Goal: Information Seeking & Learning: Learn about a topic

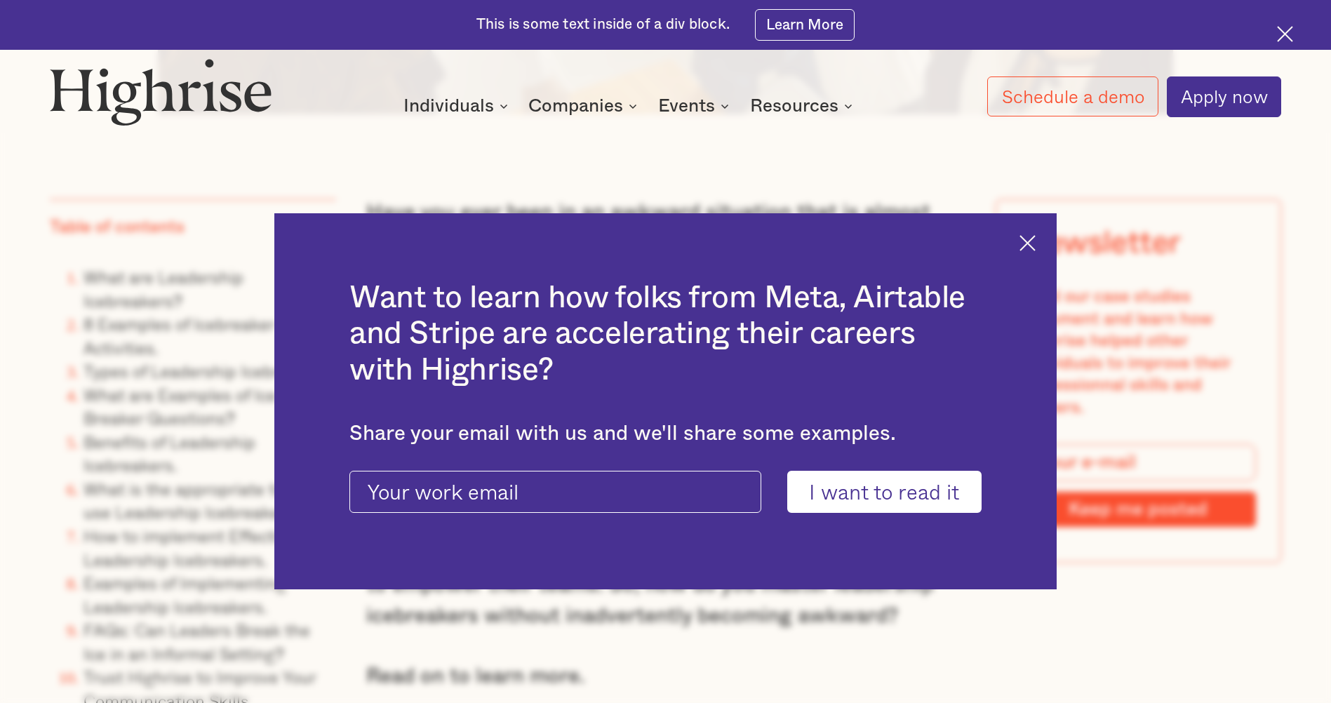
scroll to position [1263, 0]
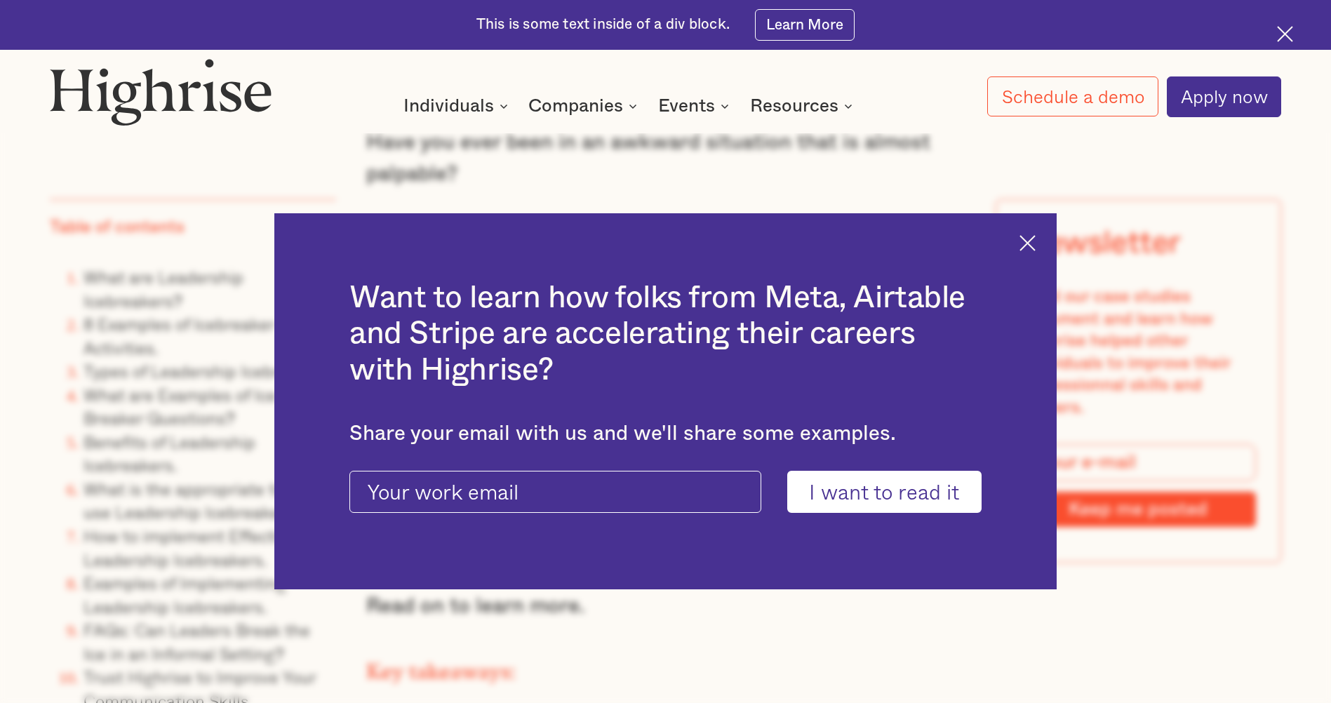
click at [1036, 242] on img at bounding box center [1027, 243] width 16 height 16
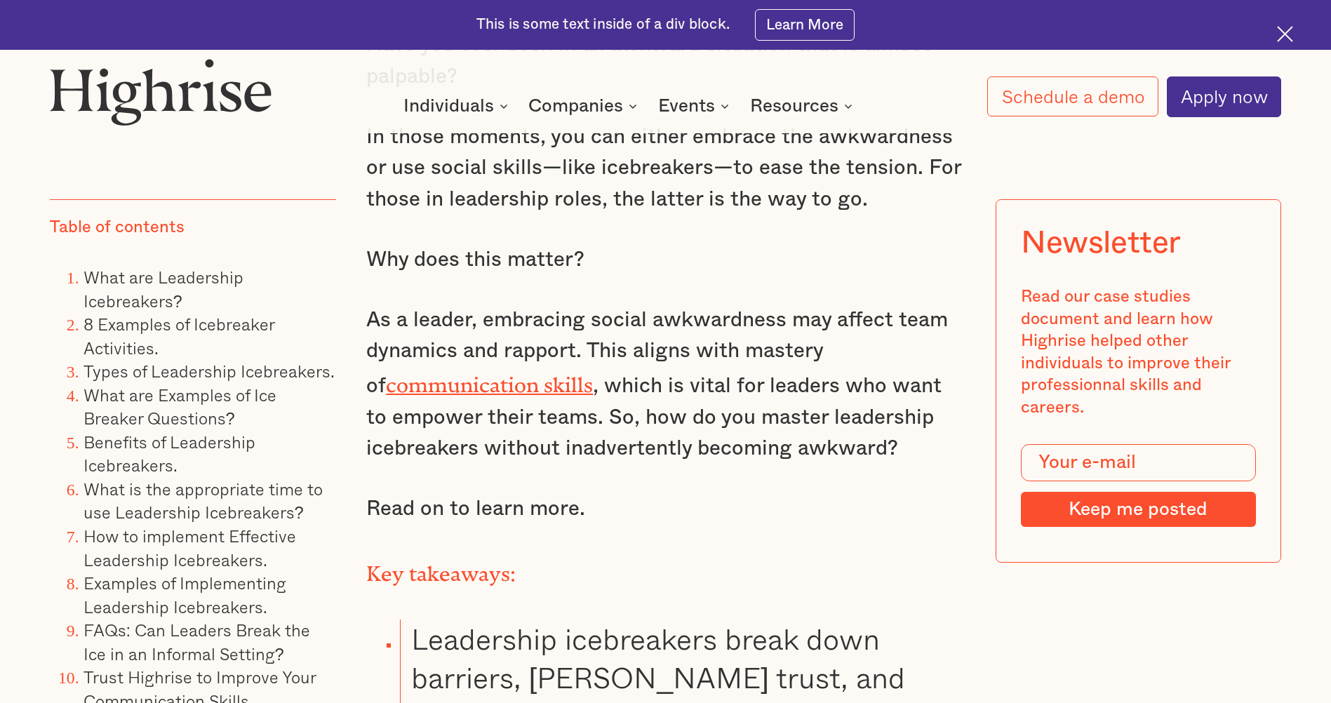
scroll to position [1403, 0]
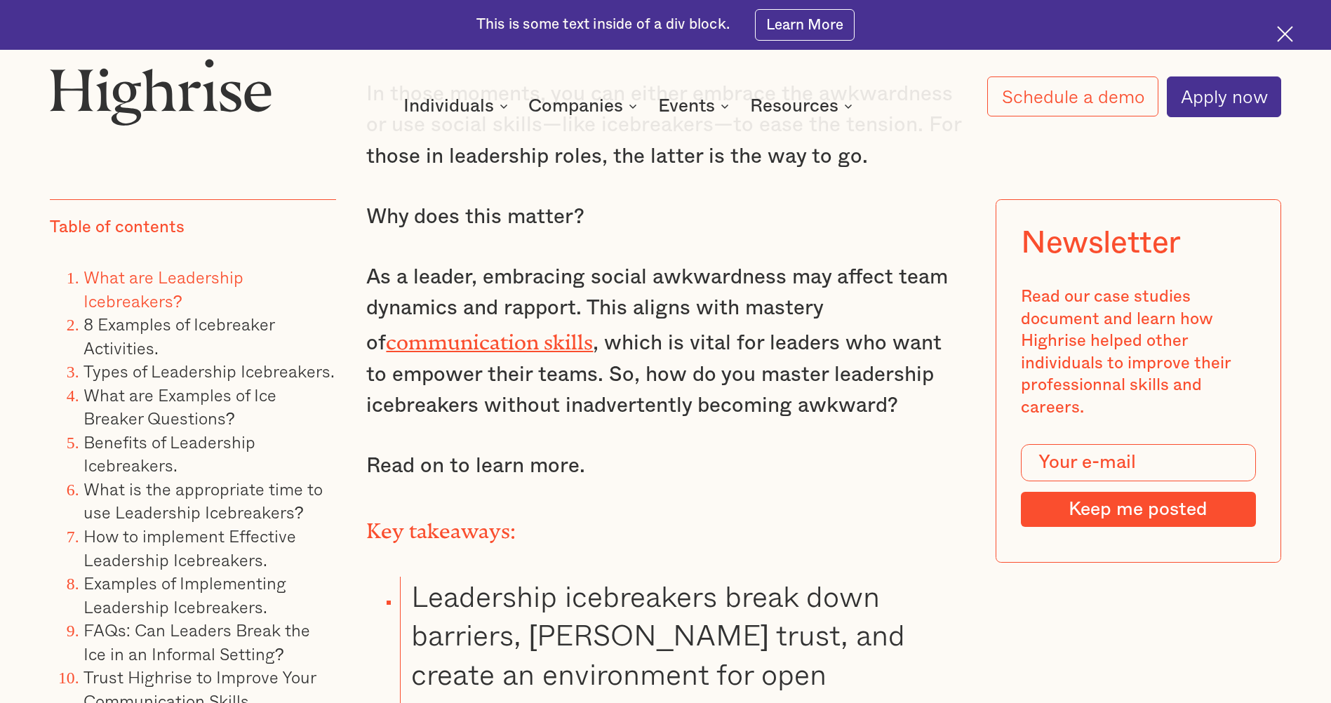
click at [119, 281] on link "What are Leadership Icebreakers?" at bounding box center [163, 289] width 160 height 50
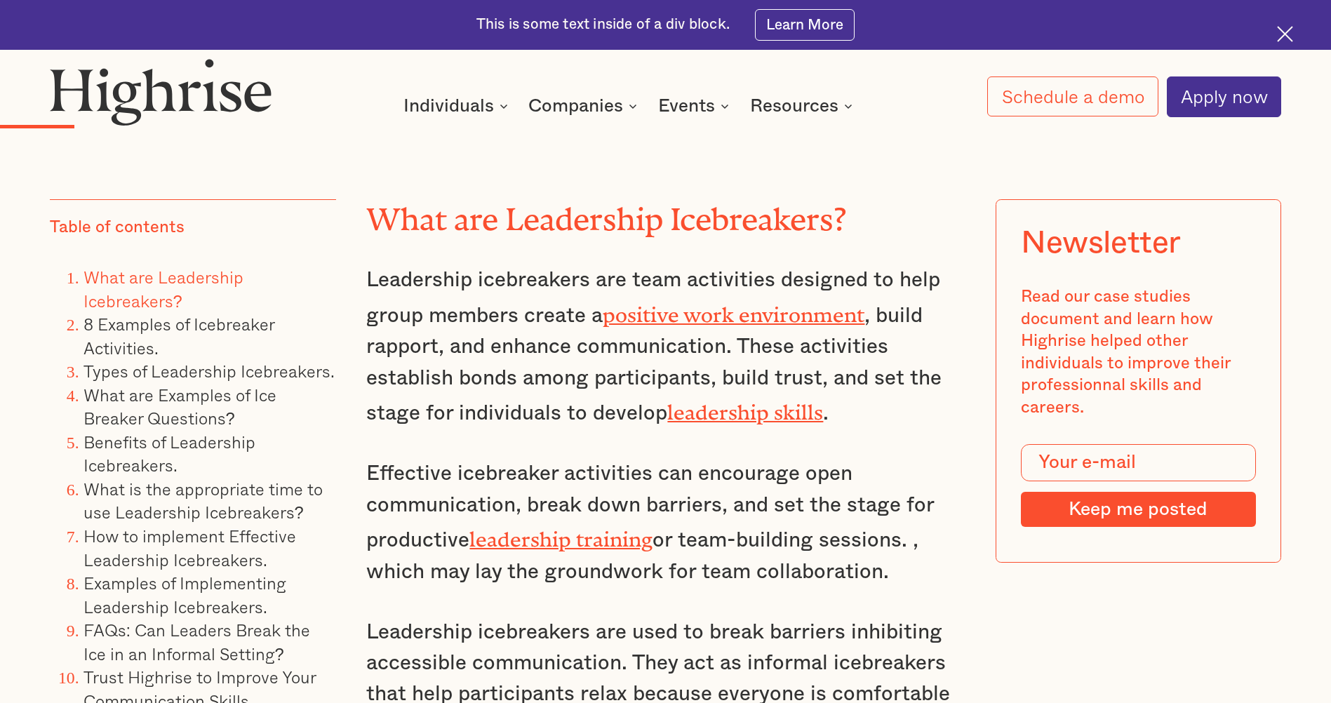
scroll to position [2833, 0]
click at [201, 326] on link "8 Examples of Icebreaker Activities." at bounding box center [178, 336] width 191 height 50
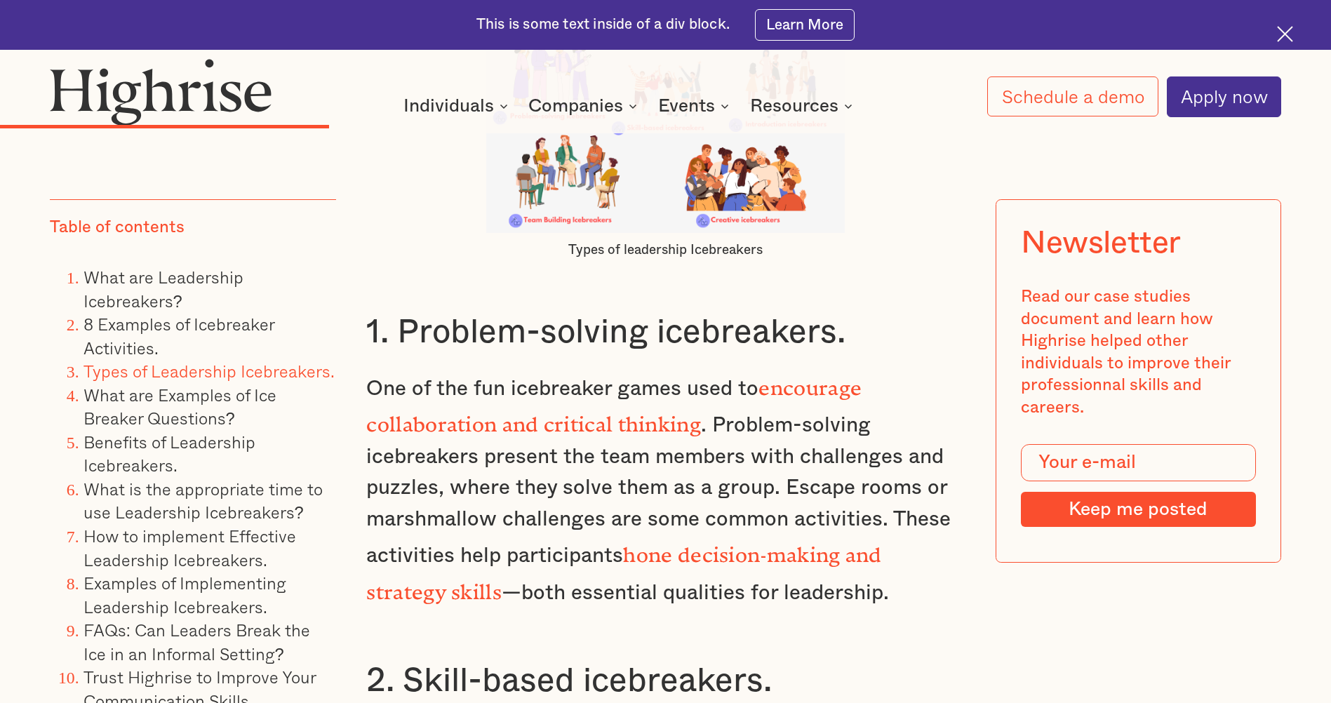
scroll to position [6967, 0]
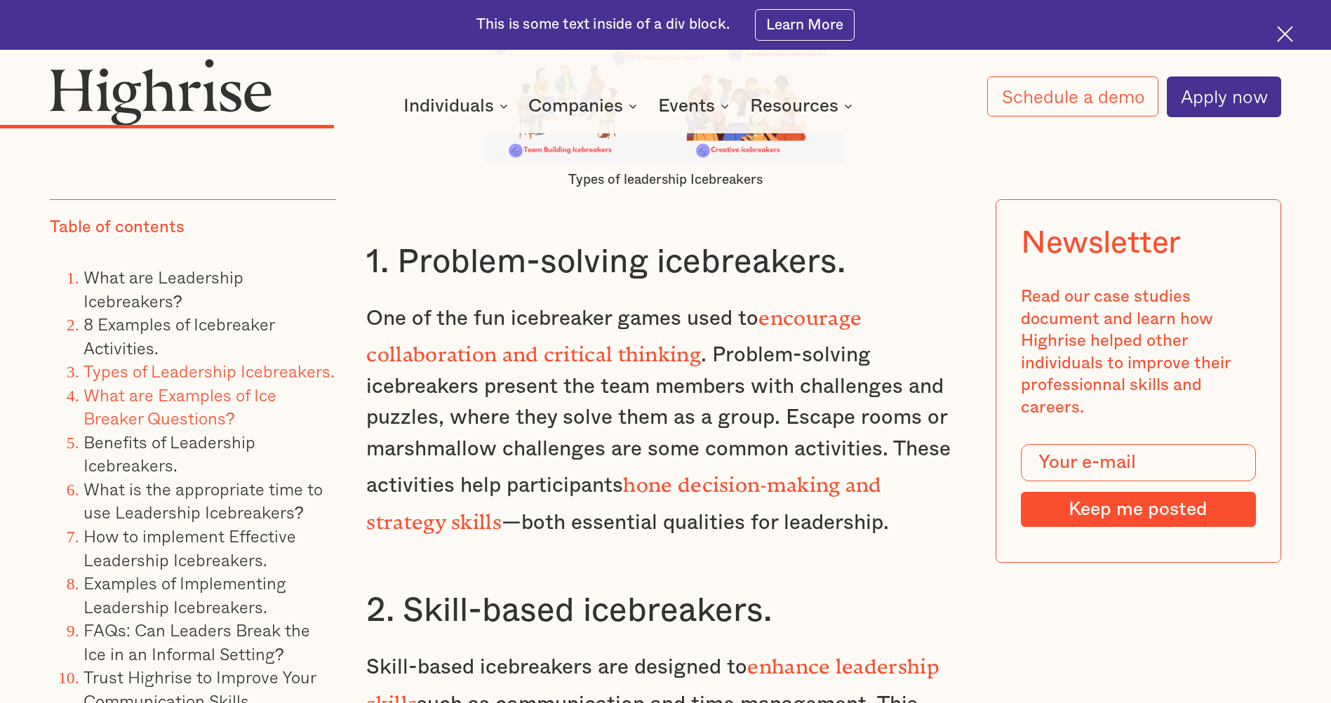
click at [173, 395] on link "What are Examples of Ice Breaker Questions?" at bounding box center [179, 407] width 193 height 50
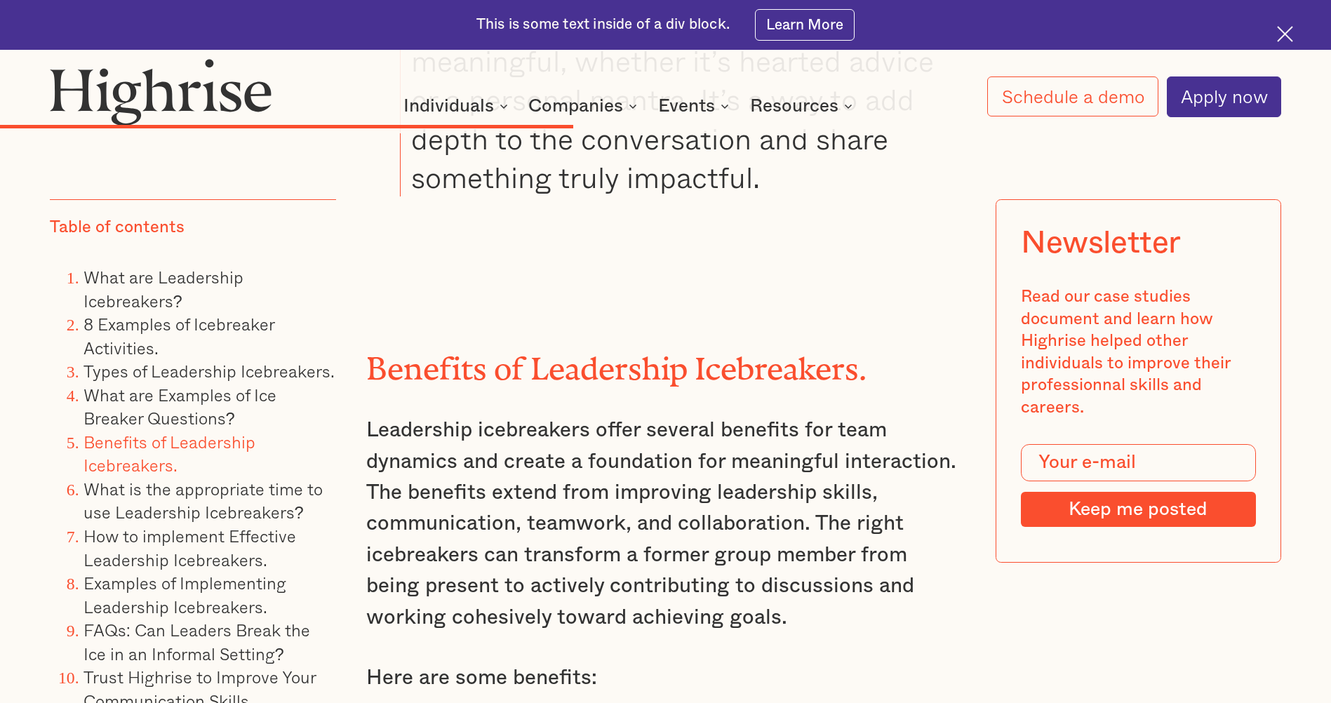
scroll to position [10834, 0]
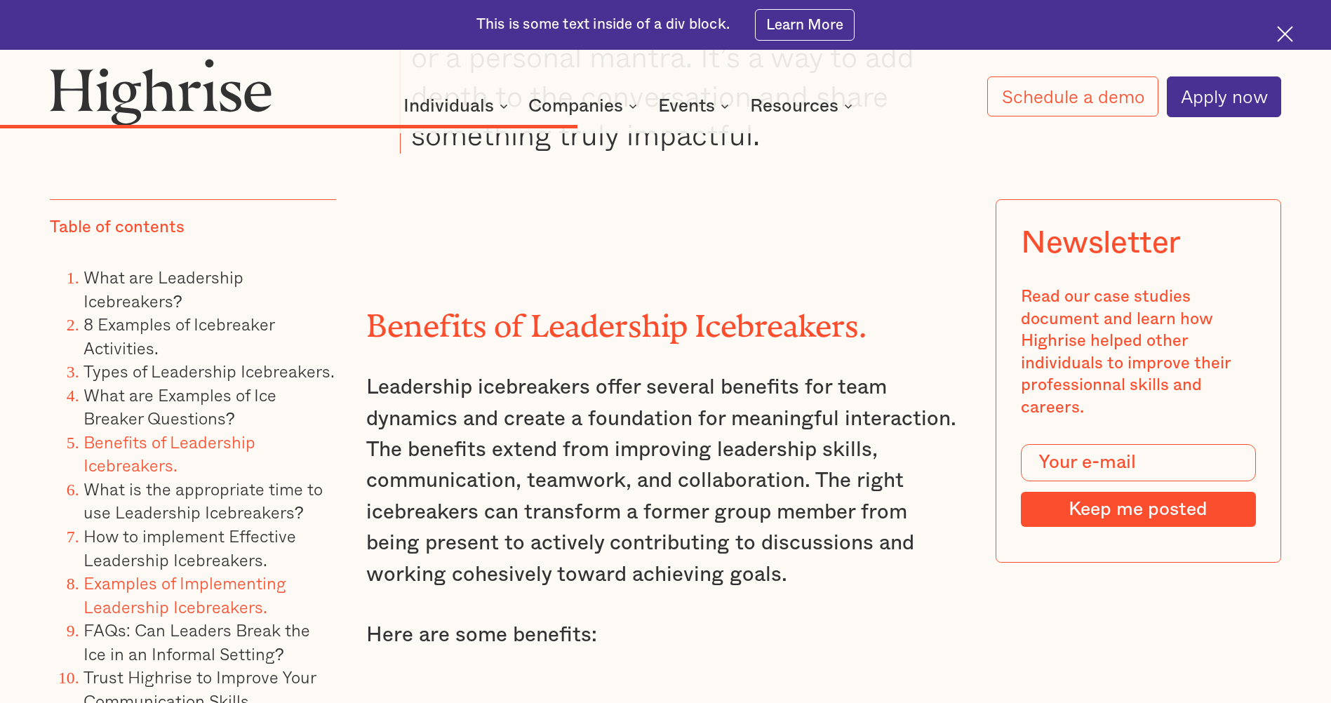
click at [202, 579] on link "Examples of Implementing Leadership Icebreakers." at bounding box center [184, 595] width 203 height 50
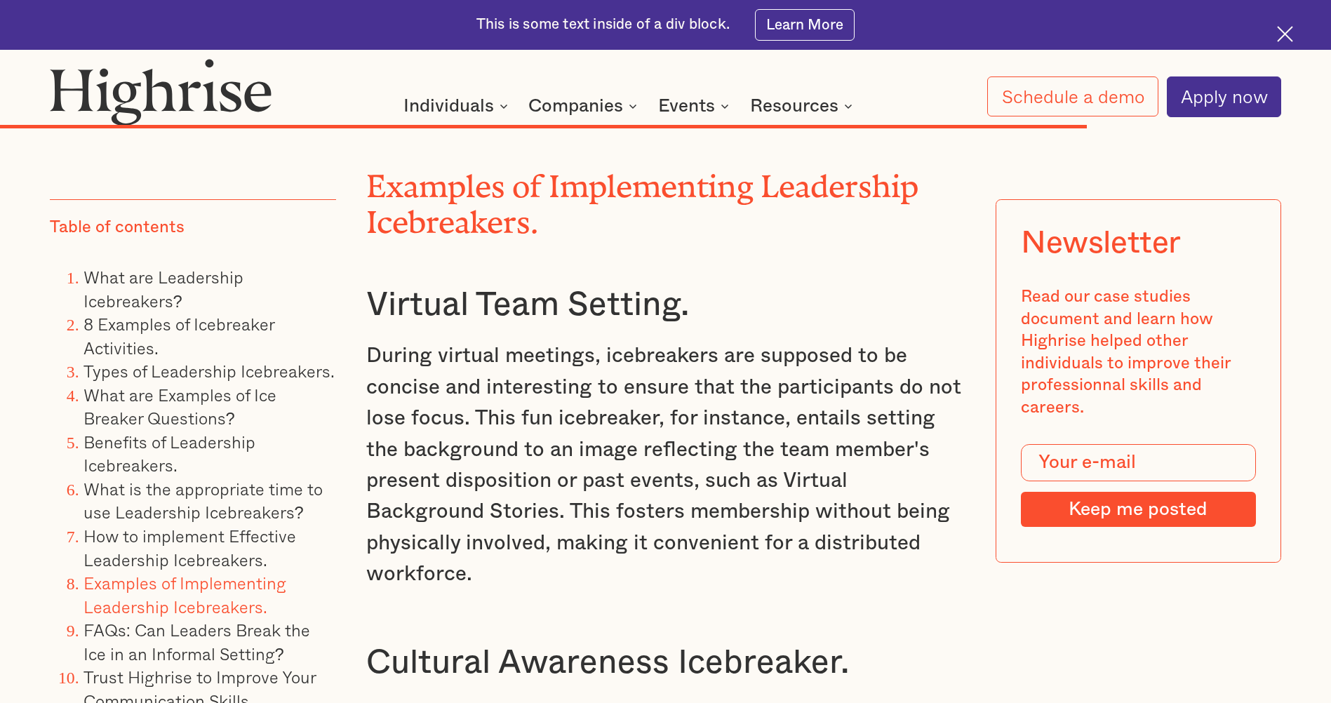
scroll to position [18903, 0]
click at [181, 325] on link "8 Examples of Icebreaker Activities." at bounding box center [178, 336] width 191 height 50
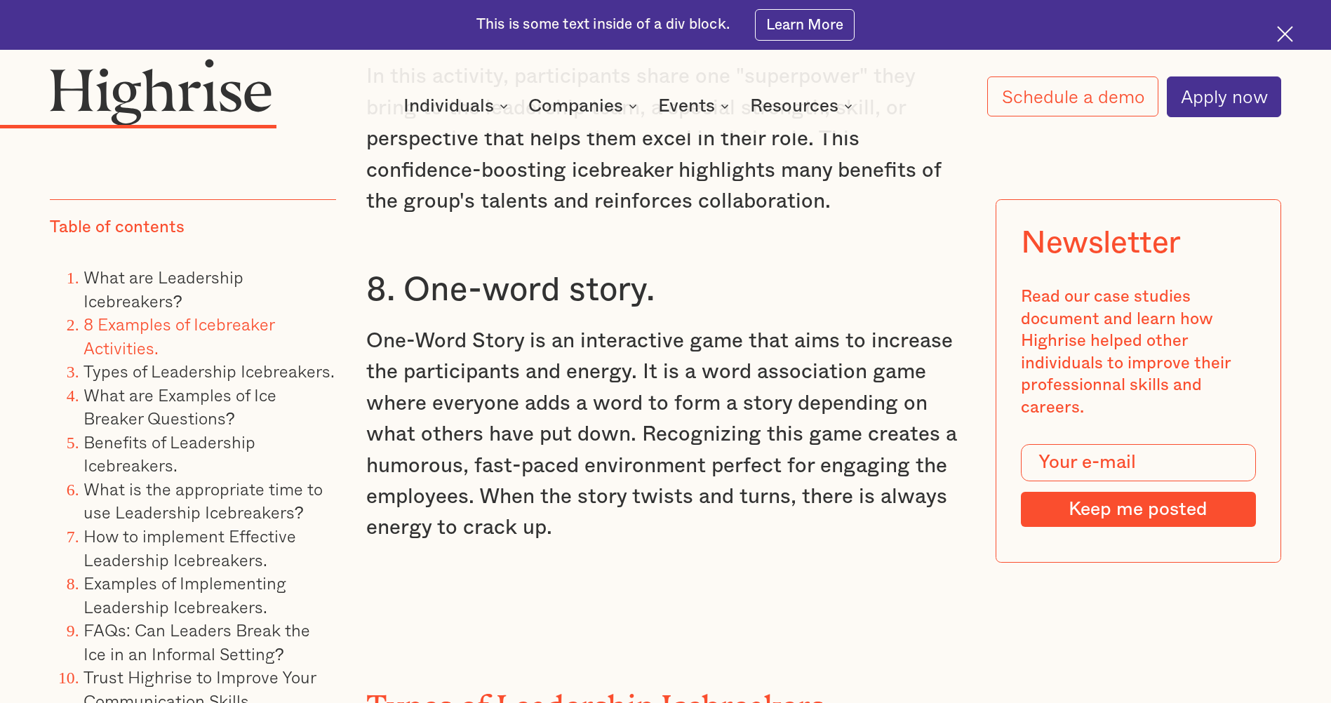
scroll to position [6055, 0]
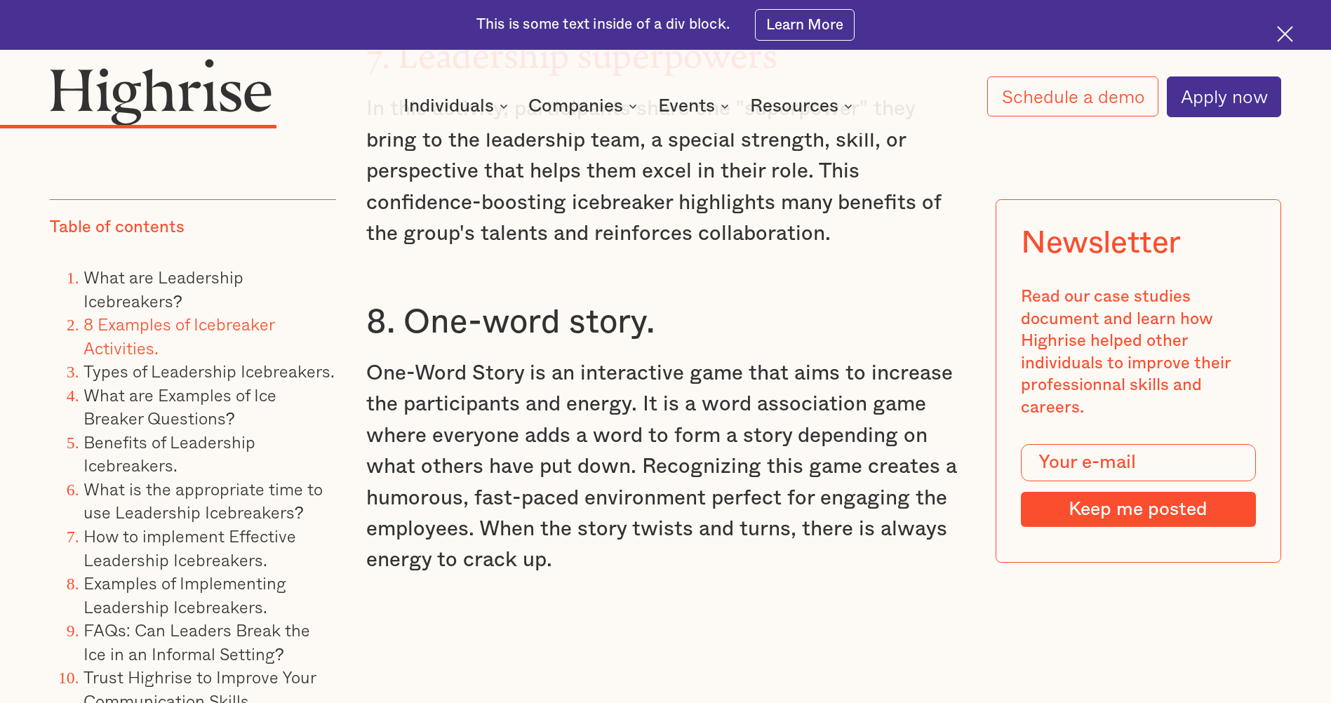
click at [556, 497] on p "One-Word Story is an interactive game that aims to increase the participants an…" at bounding box center [665, 467] width 598 height 218
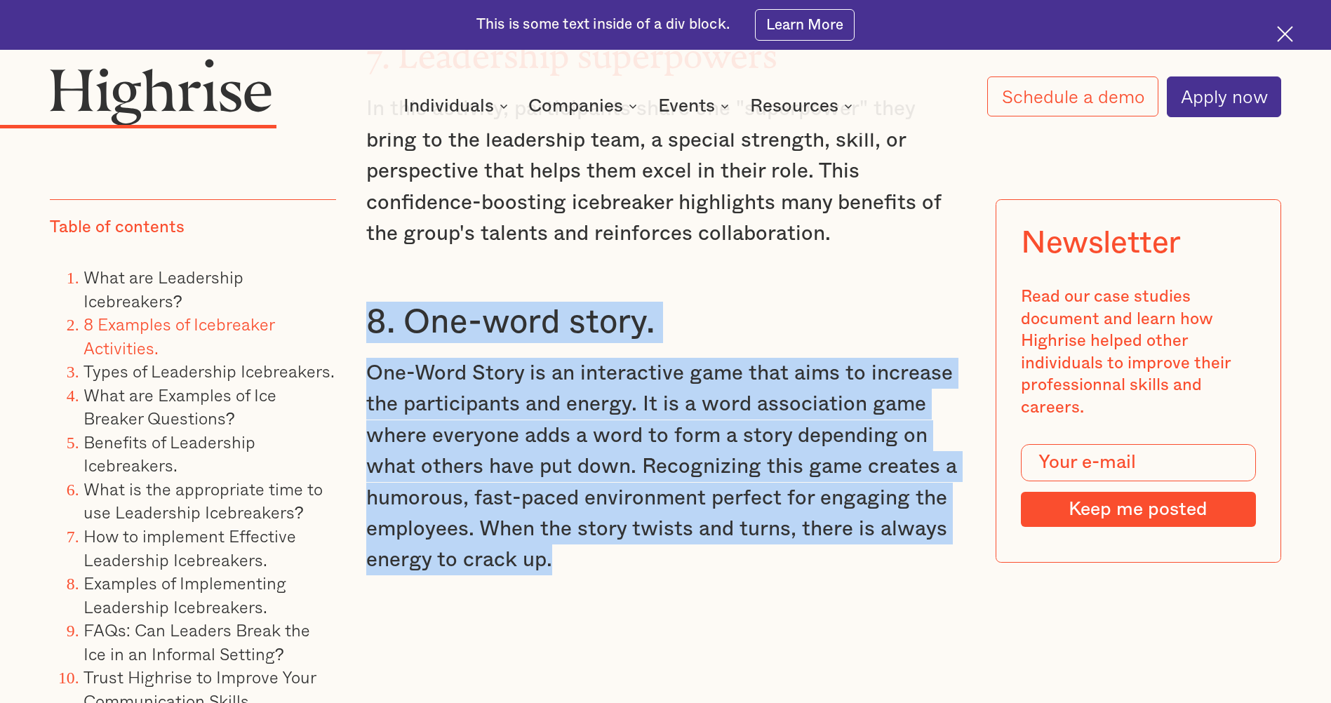
drag, startPoint x: 551, startPoint y: 500, endPoint x: 370, endPoint y: 257, distance: 303.2
drag, startPoint x: 370, startPoint y: 257, endPoint x: 498, endPoint y: 262, distance: 128.5
copy div "8. One-word story. One-Word Story is an interactive game that aims to increase …"
